Goal: Register for event/course

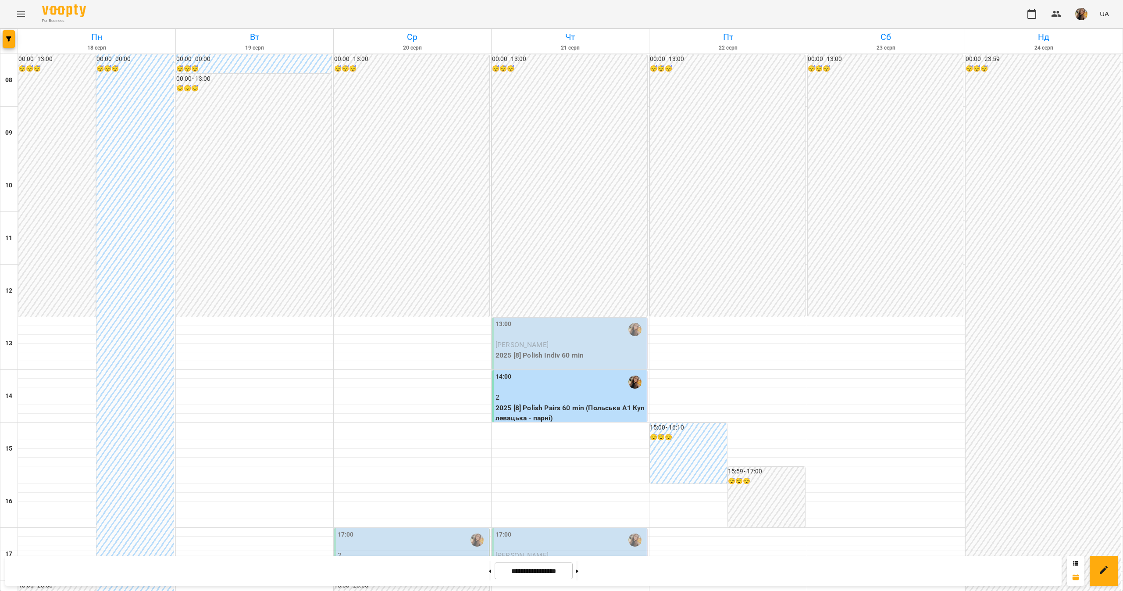
scroll to position [292, 0]
click at [578, 570] on button at bounding box center [577, 570] width 2 height 19
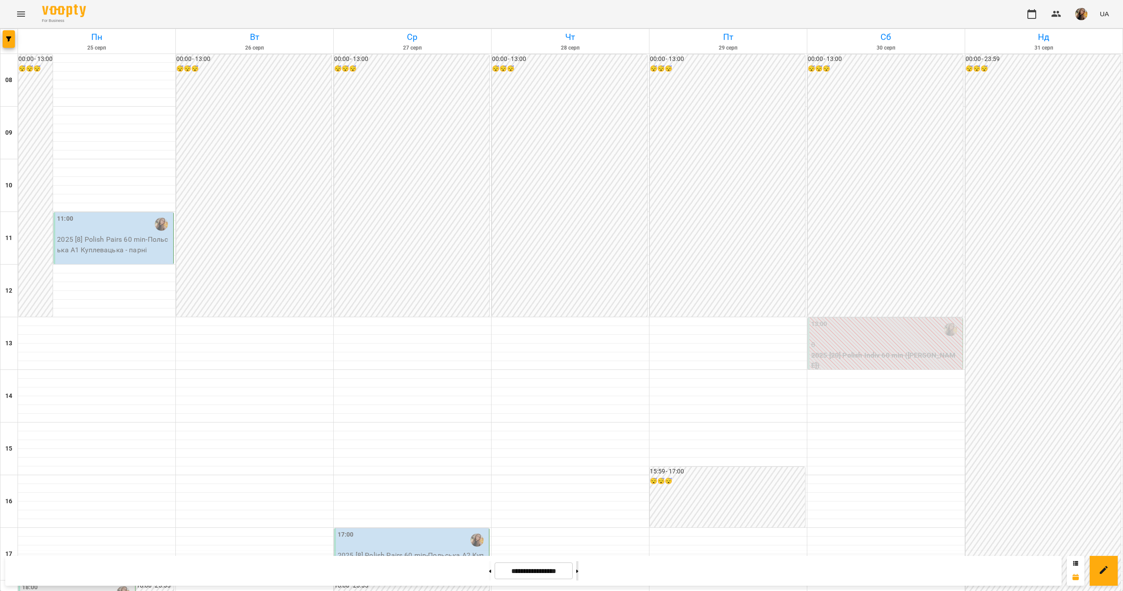
click at [578, 571] on button at bounding box center [577, 570] width 2 height 19
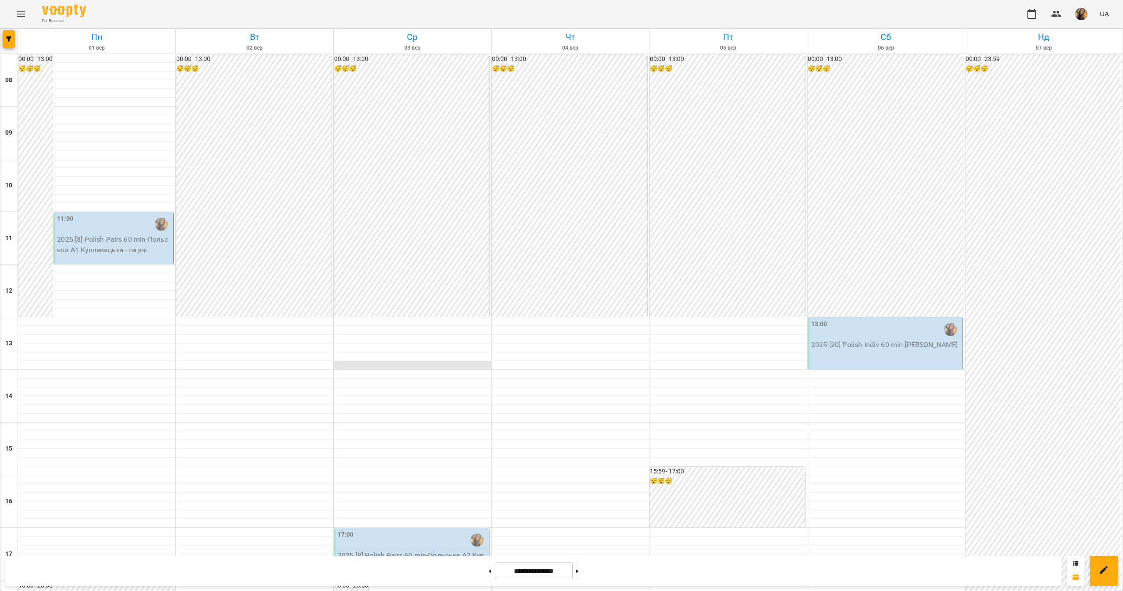
scroll to position [0, 0]
click at [489, 574] on button at bounding box center [490, 570] width 2 height 19
type input "**********"
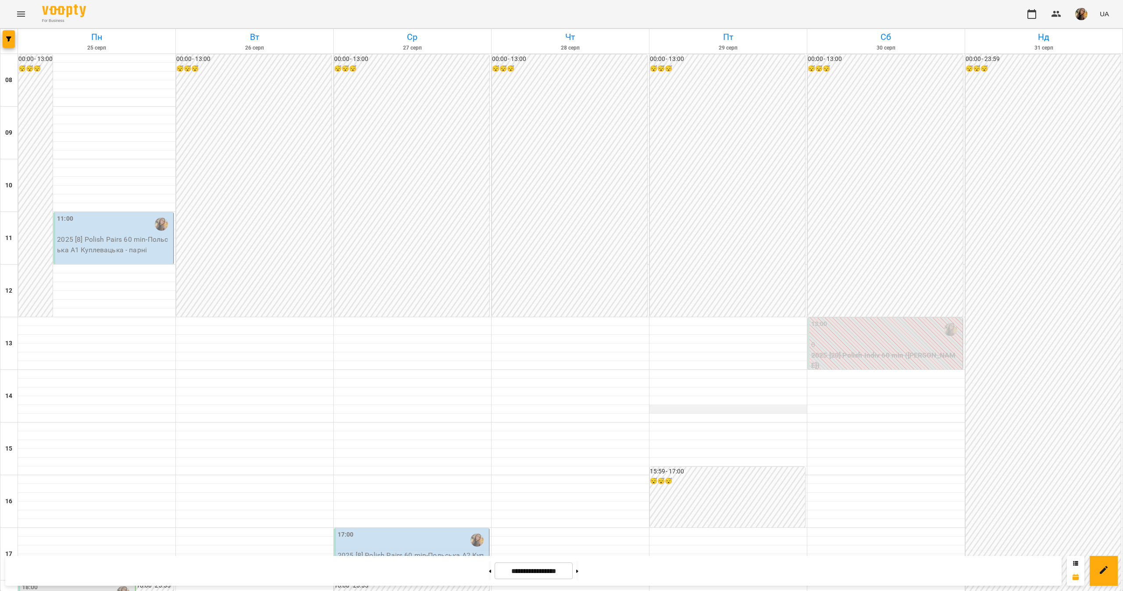
scroll to position [292, 0]
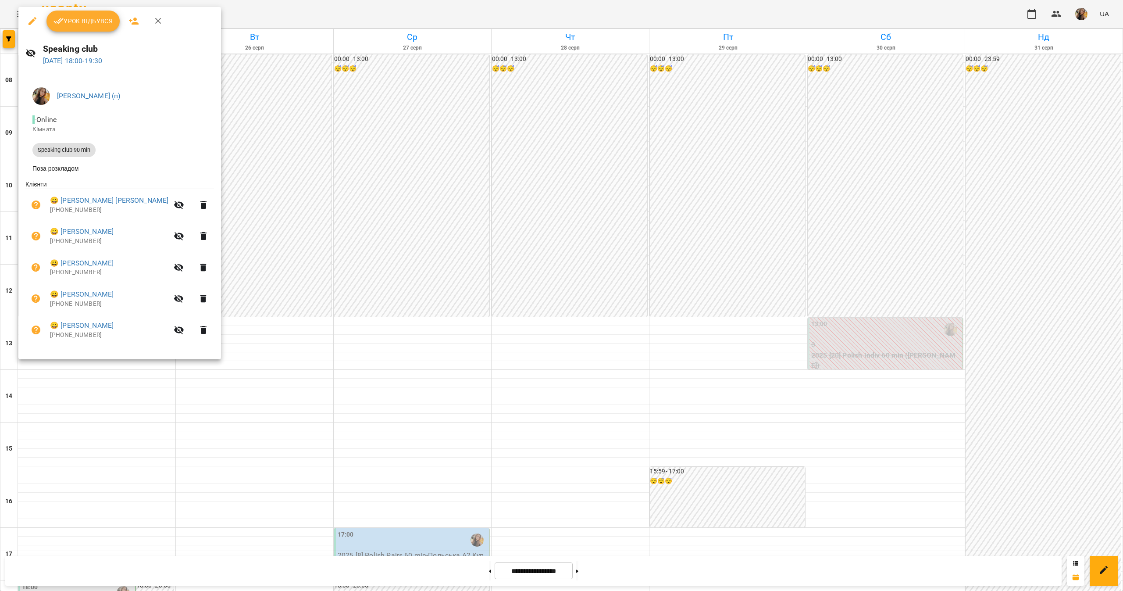
click at [1077, 218] on div at bounding box center [561, 295] width 1123 height 591
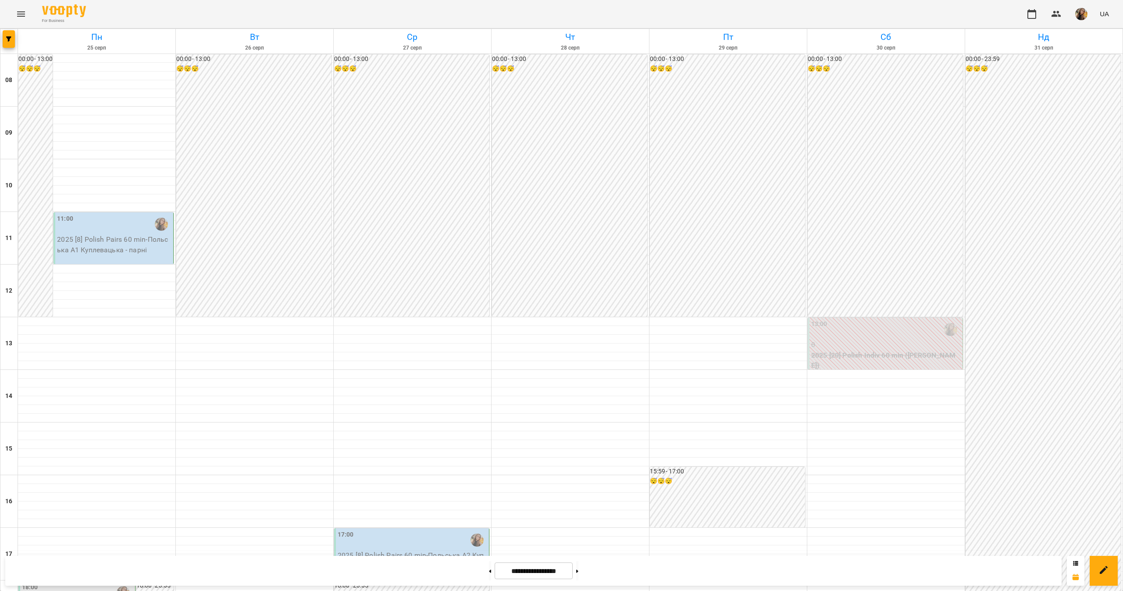
scroll to position [292, 0]
